Goal: Information Seeking & Learning: Learn about a topic

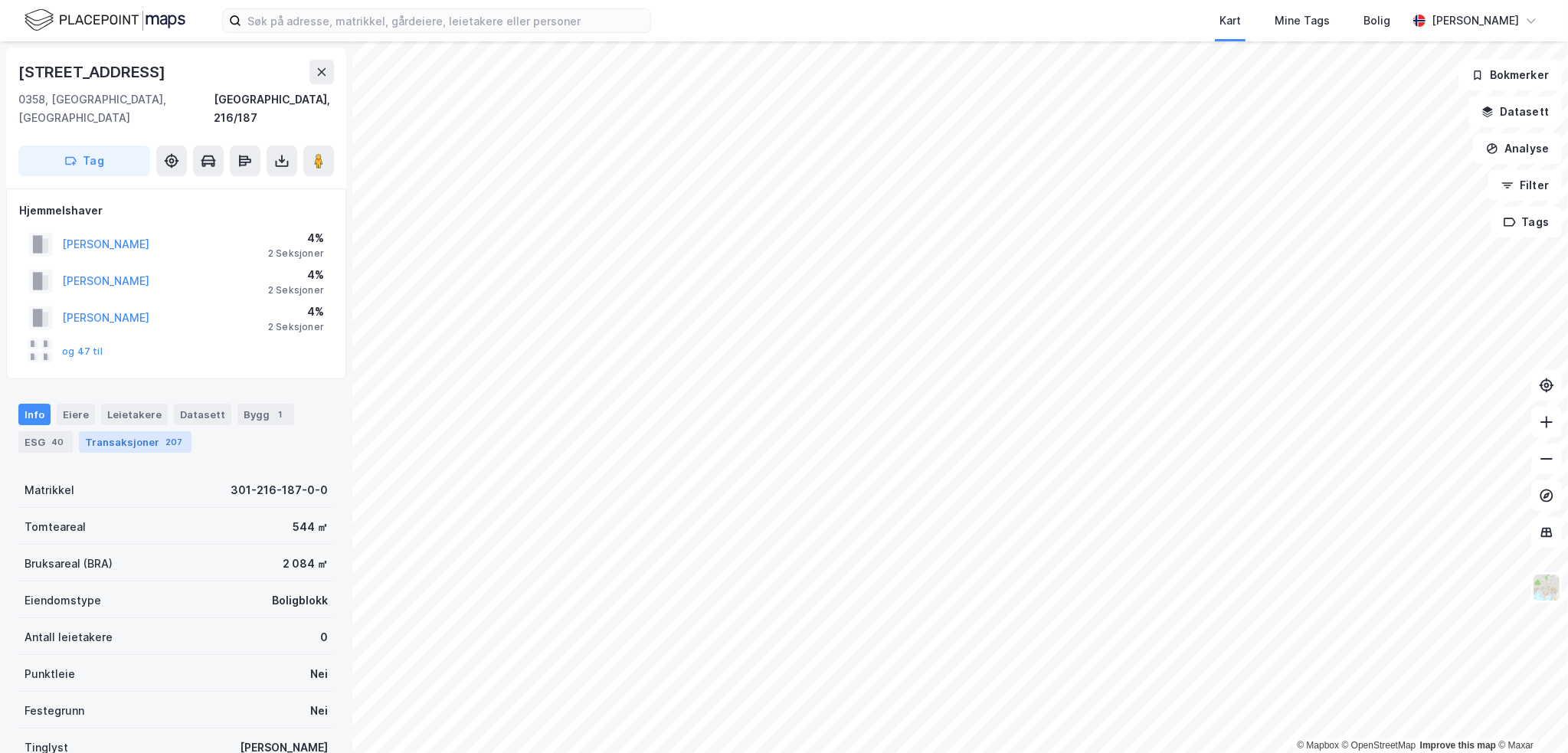
click at [134, 431] on div "Transaksjoner 207" at bounding box center [134, 441] width 112 height 21
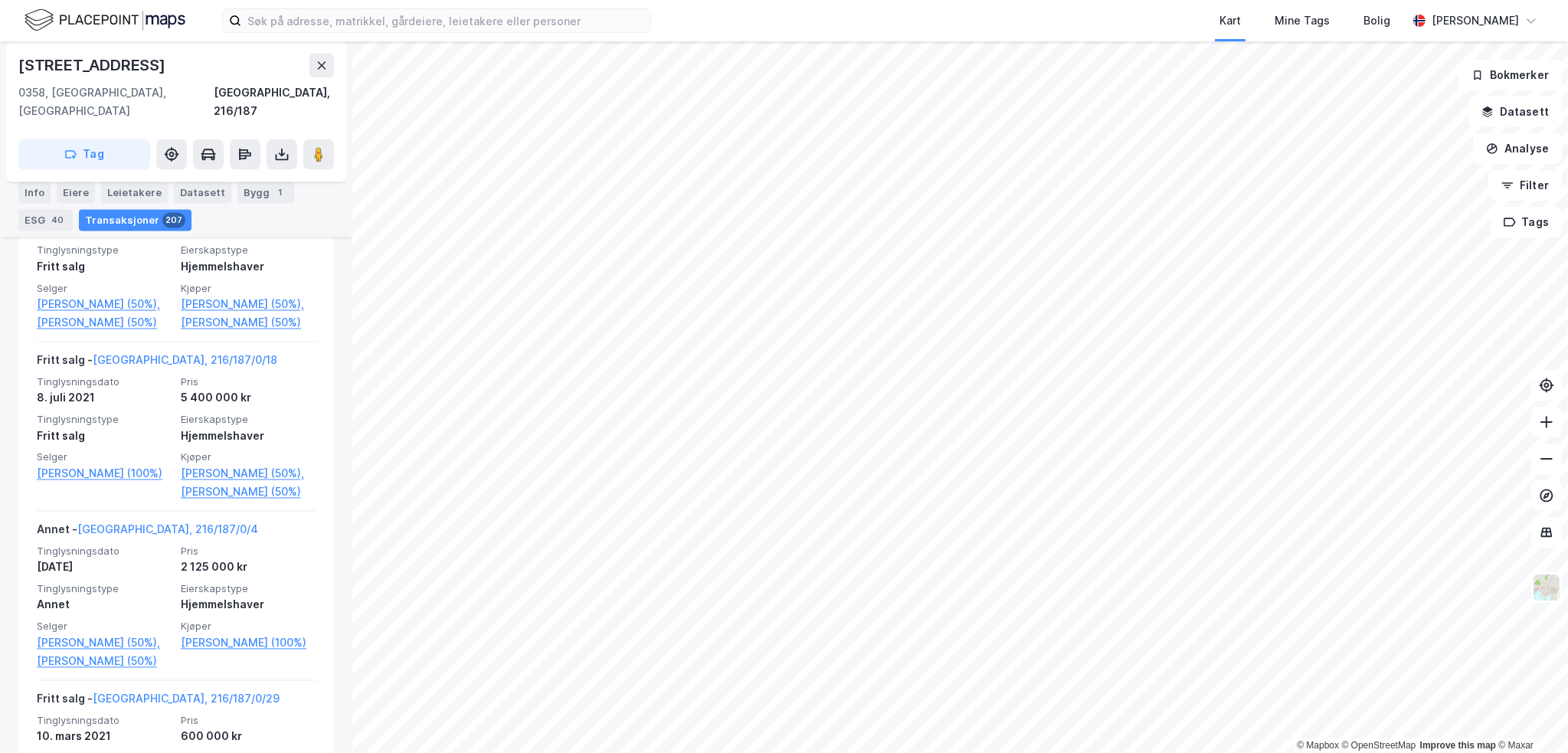
scroll to position [3984, 0]
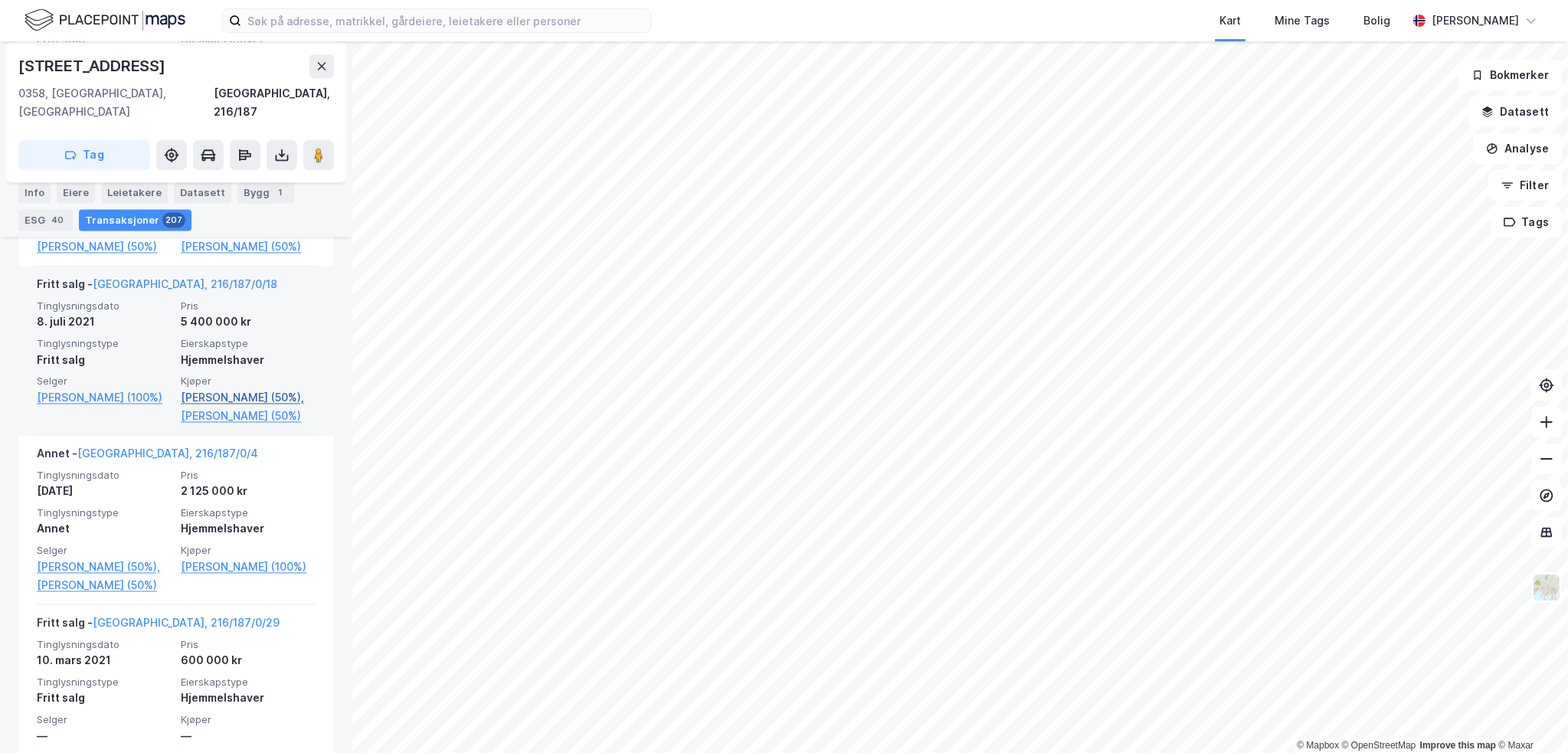
click at [258, 398] on link "[PERSON_NAME] (50%)," at bounding box center [248, 397] width 135 height 18
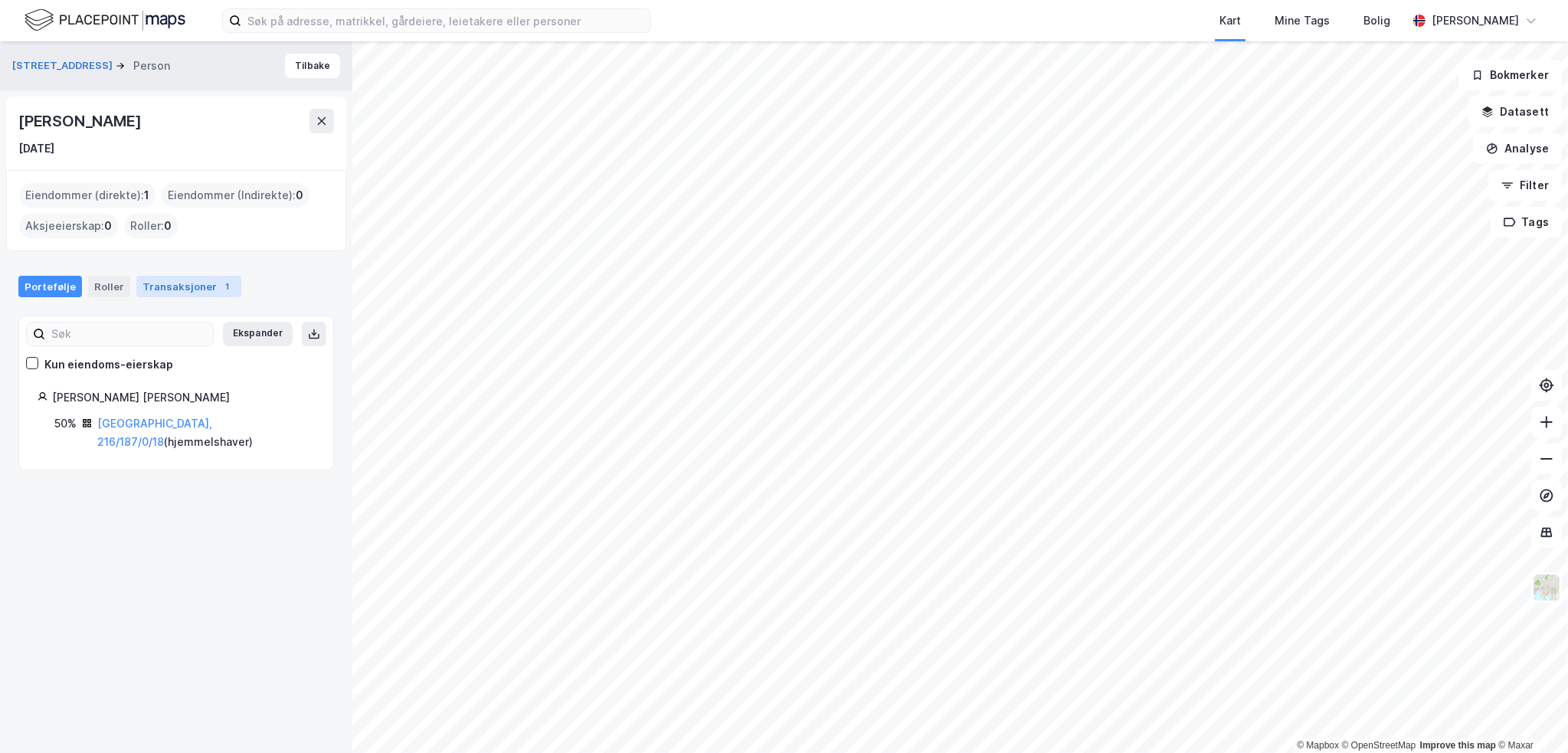
click at [174, 285] on div "Transaksjoner 1" at bounding box center [189, 286] width 105 height 21
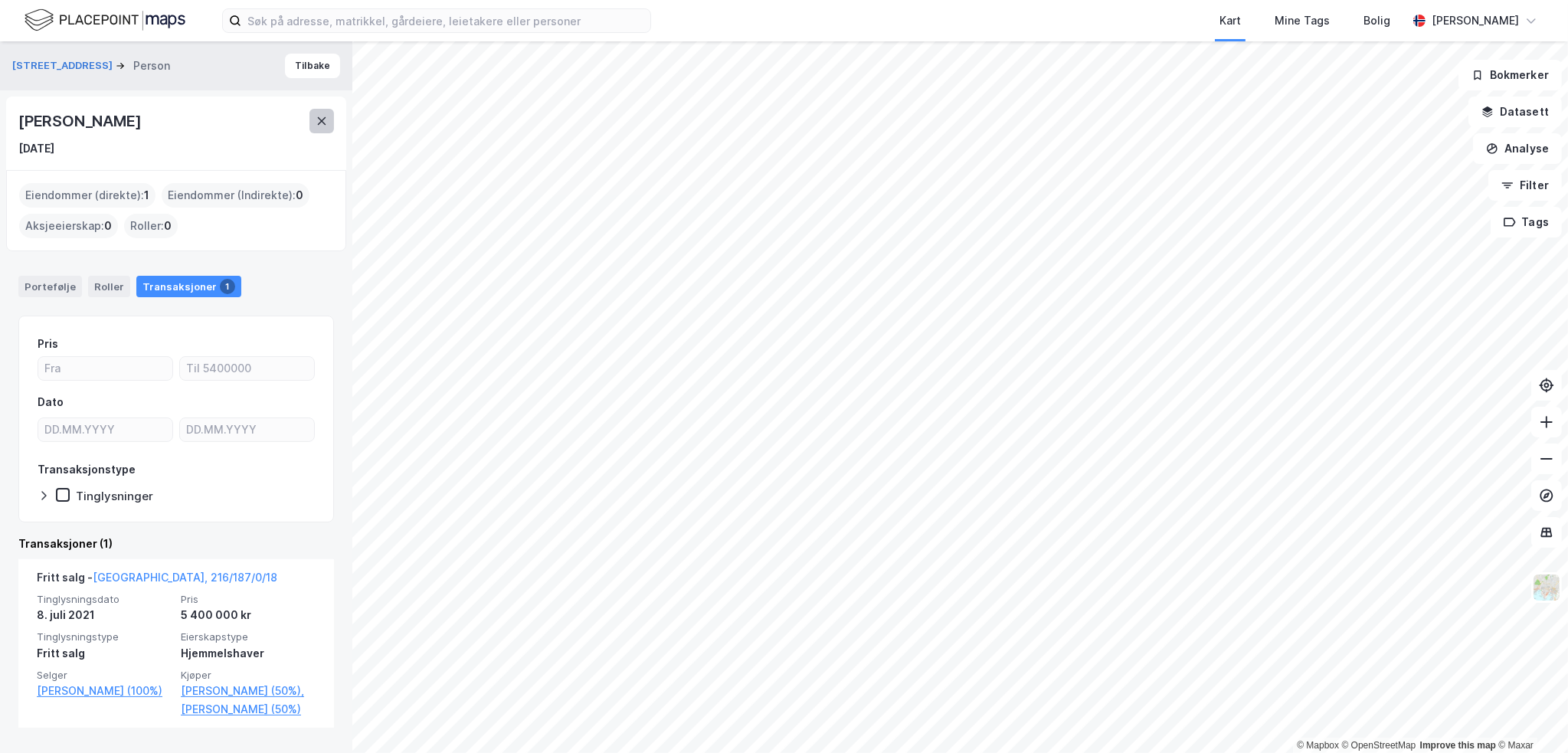
click at [319, 119] on icon at bounding box center [322, 121] width 9 height 8
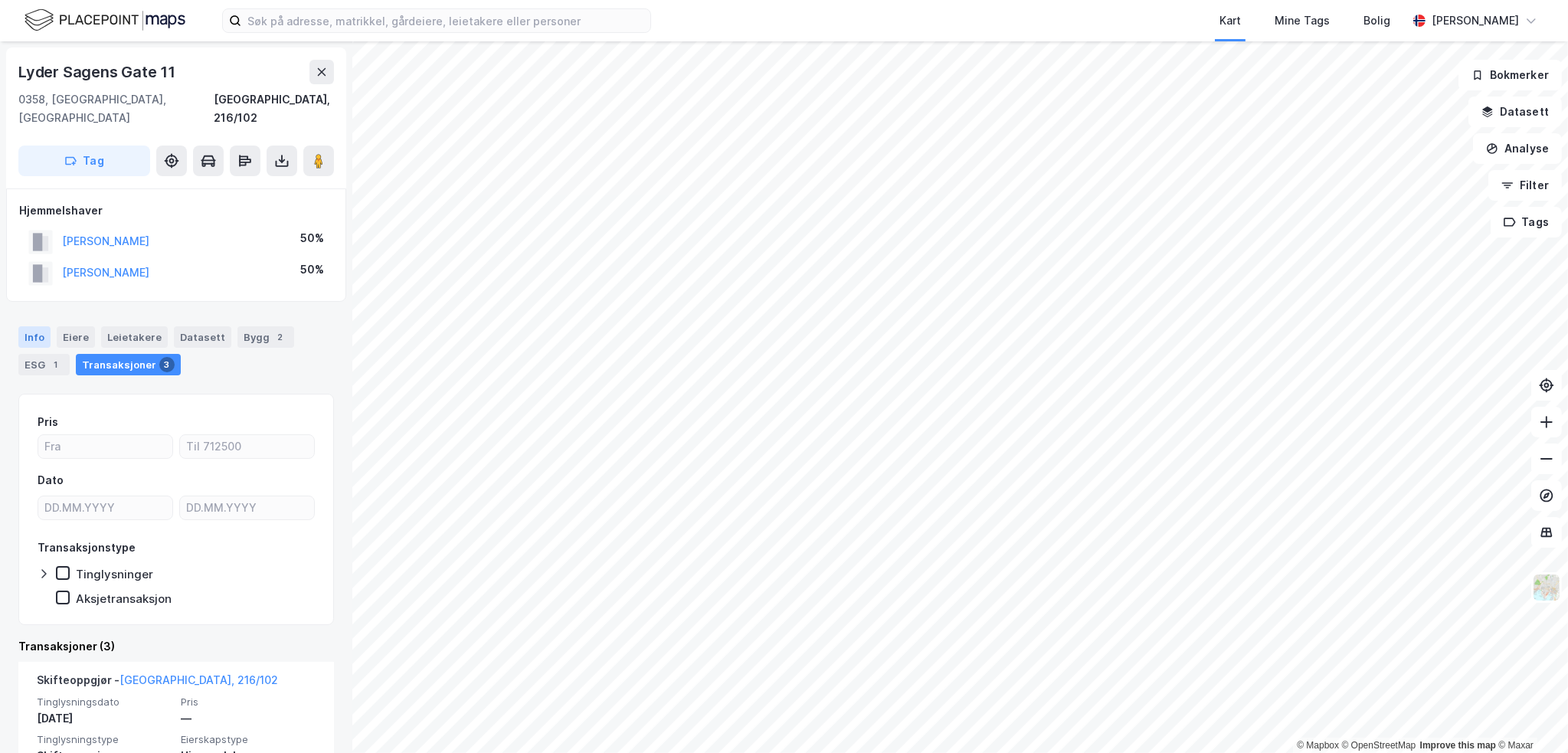
click at [46, 327] on div "Info" at bounding box center [34, 337] width 32 height 21
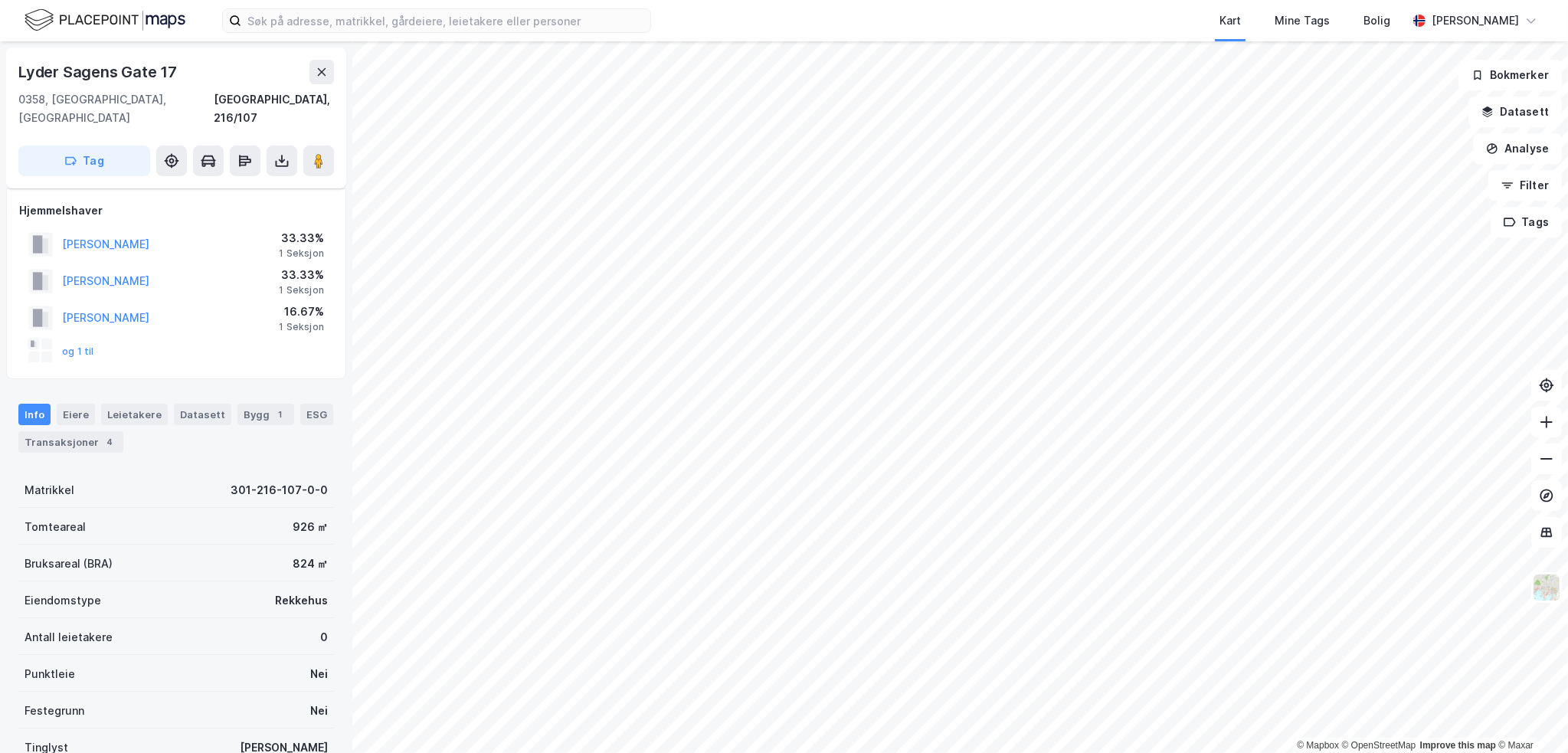
scroll to position [234, 0]
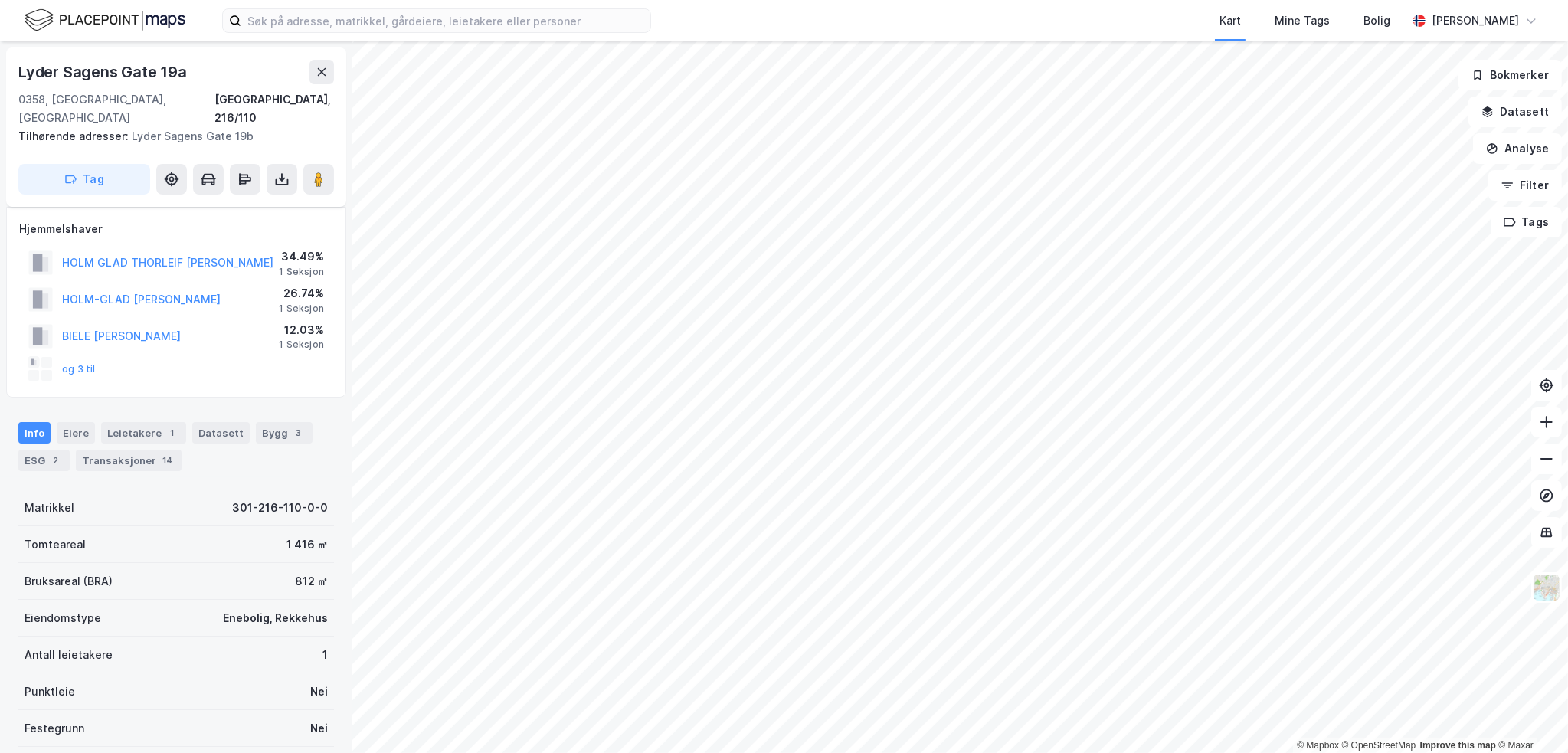
scroll to position [234, 0]
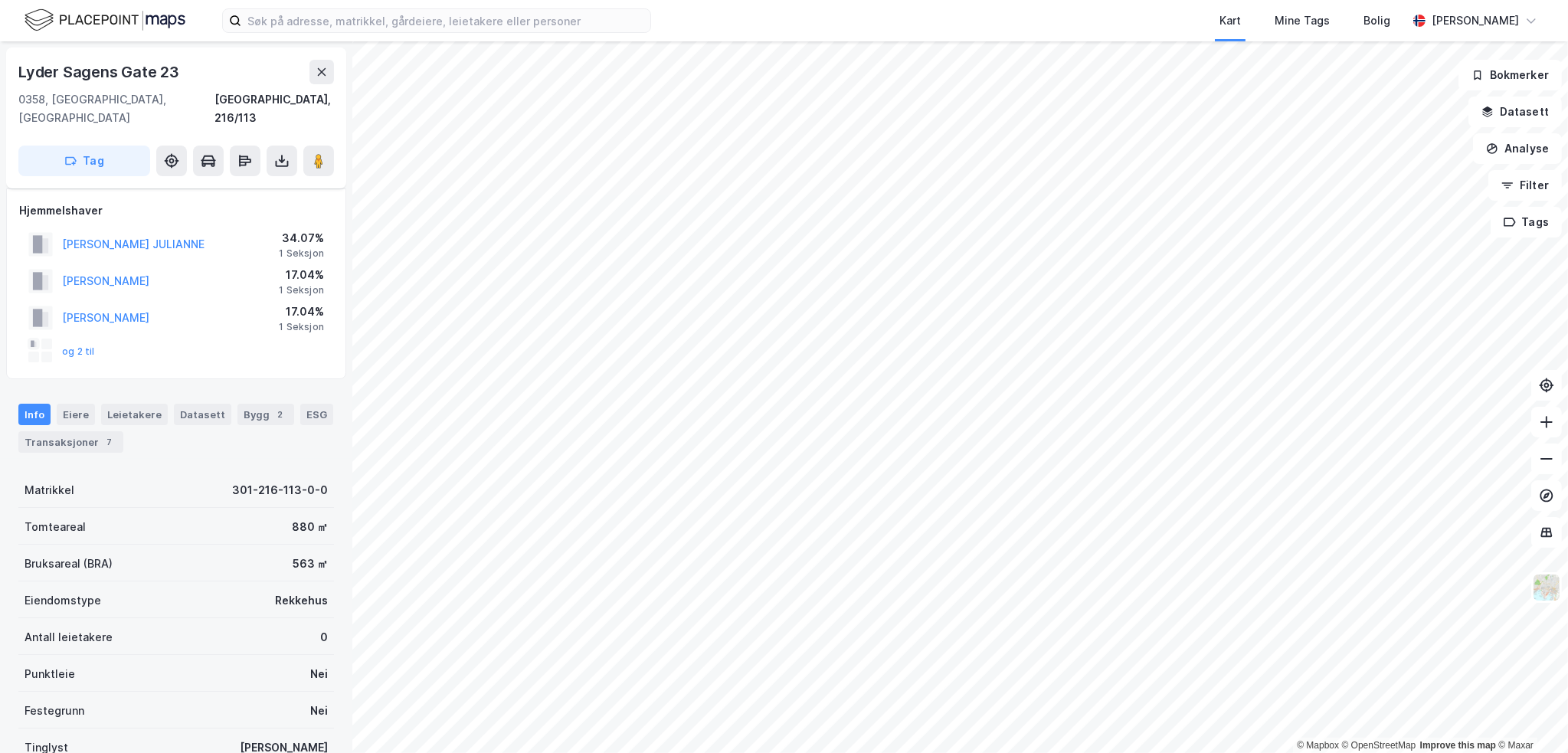
scroll to position [234, 0]
click at [312, 60] on button at bounding box center [321, 71] width 24 height 24
